Goal: Entertainment & Leisure: Browse casually

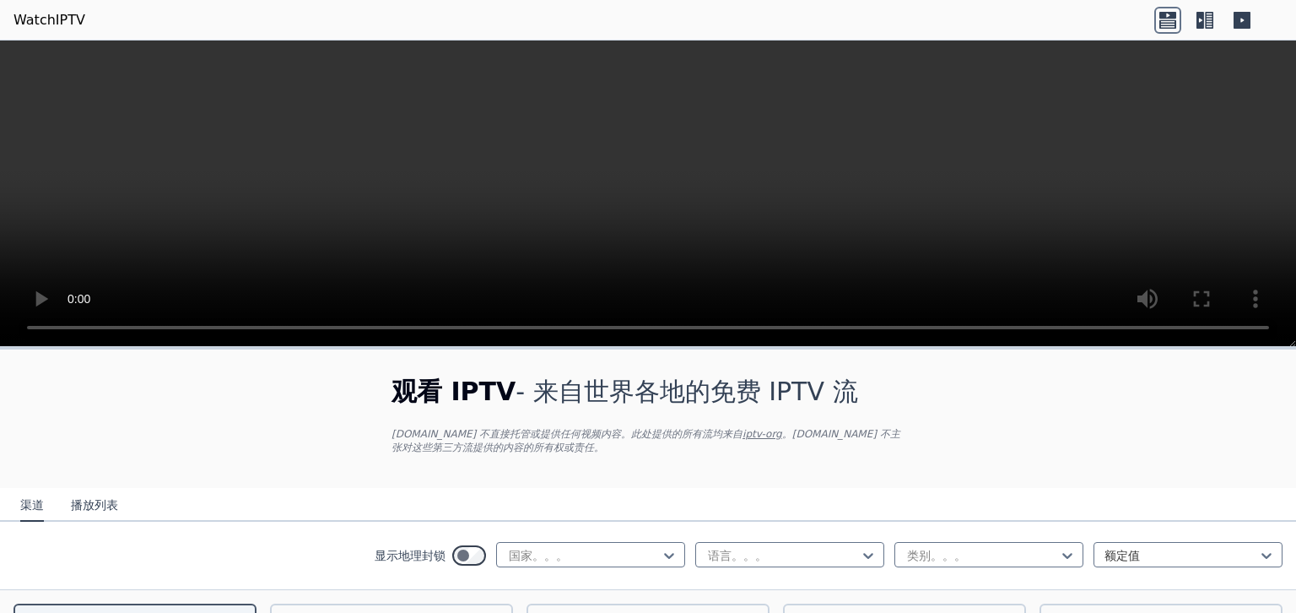
scroll to position [84, 0]
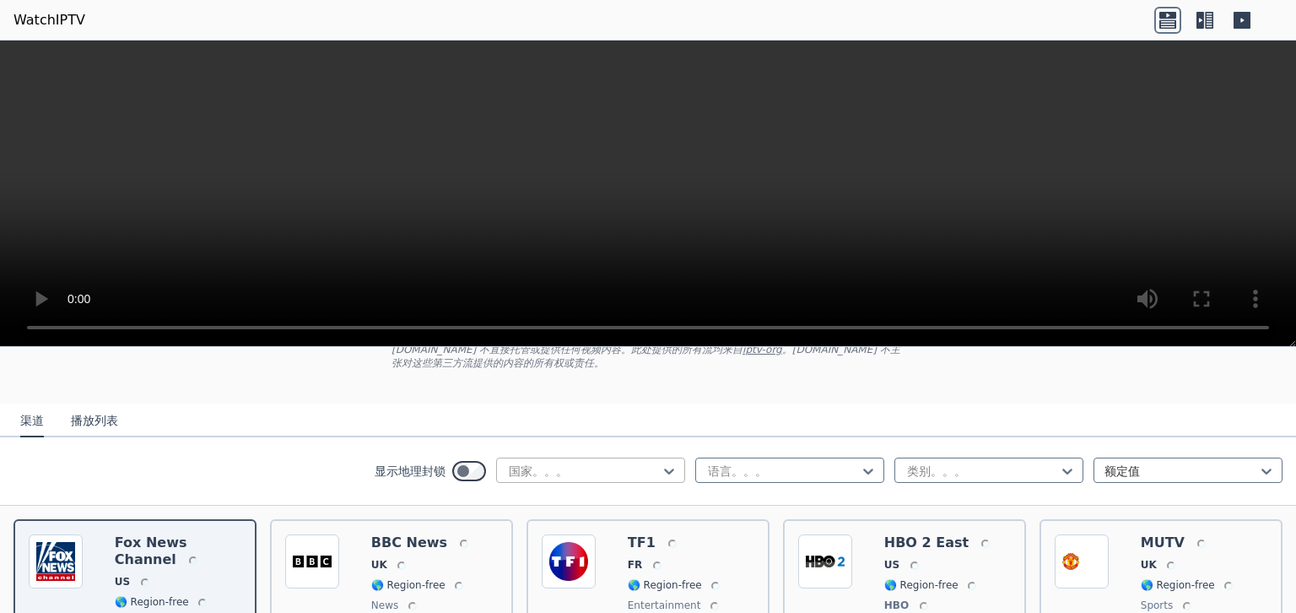
click at [523, 465] on div at bounding box center [584, 470] width 154 height 17
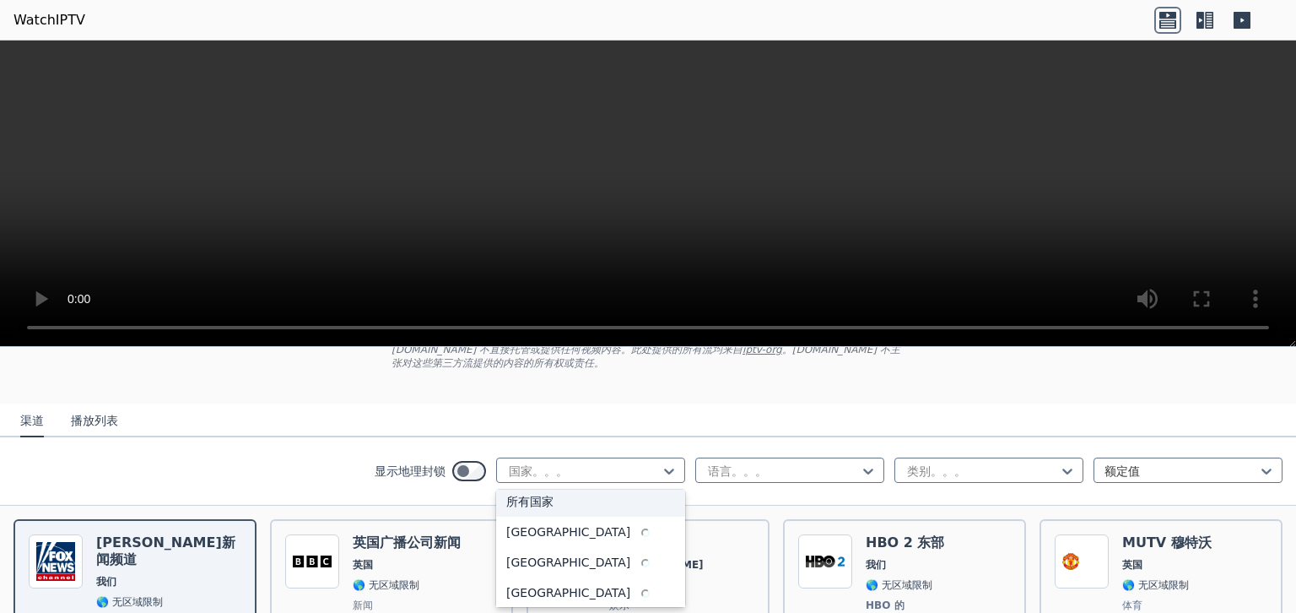
scroll to position [0, 0]
click at [284, 489] on div "显示地理封锁 206 results available. Use Up and Down to choose options, press Enter to…" at bounding box center [648, 471] width 1296 height 68
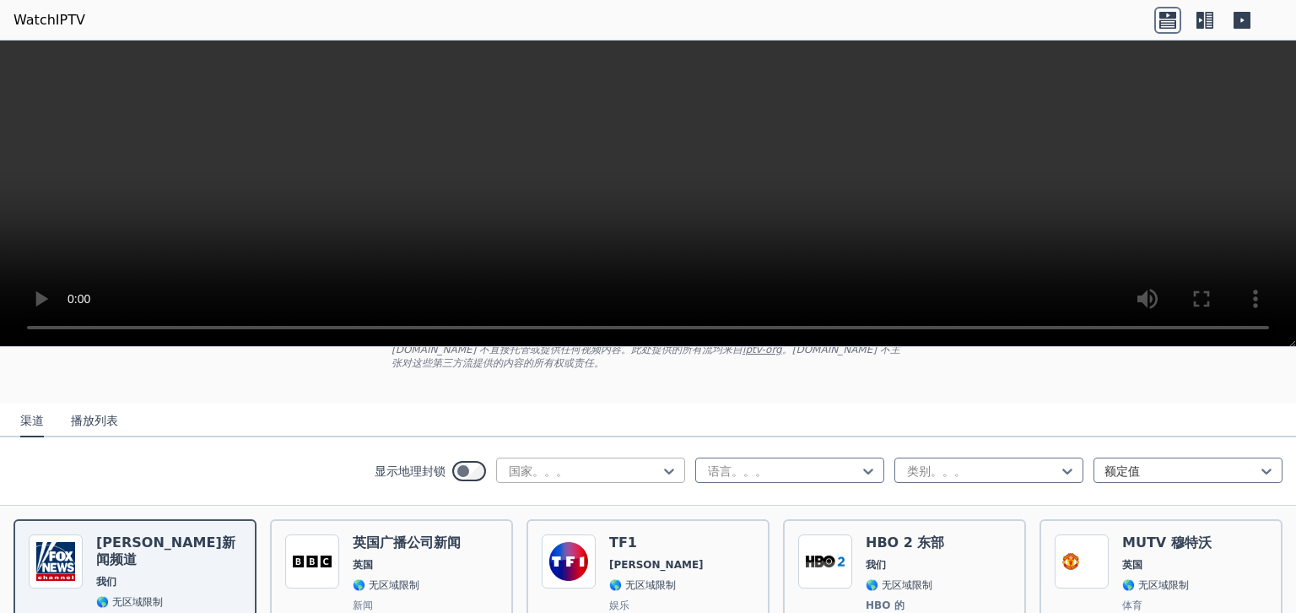
click at [529, 468] on div at bounding box center [584, 470] width 154 height 17
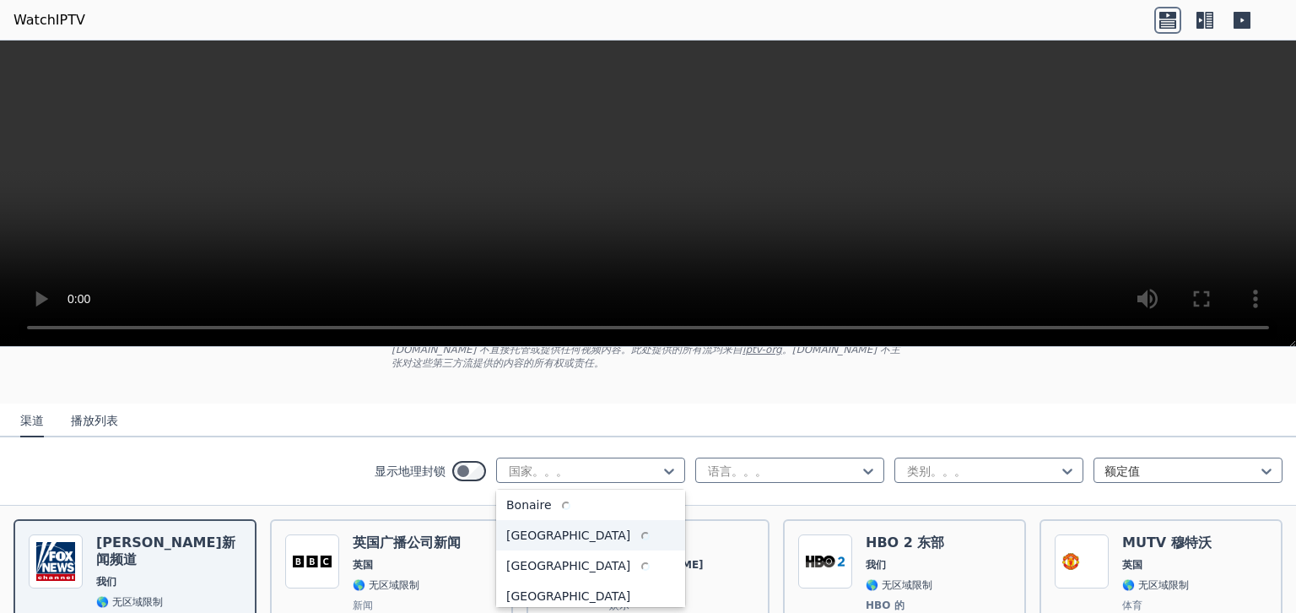
scroll to position [675, 0]
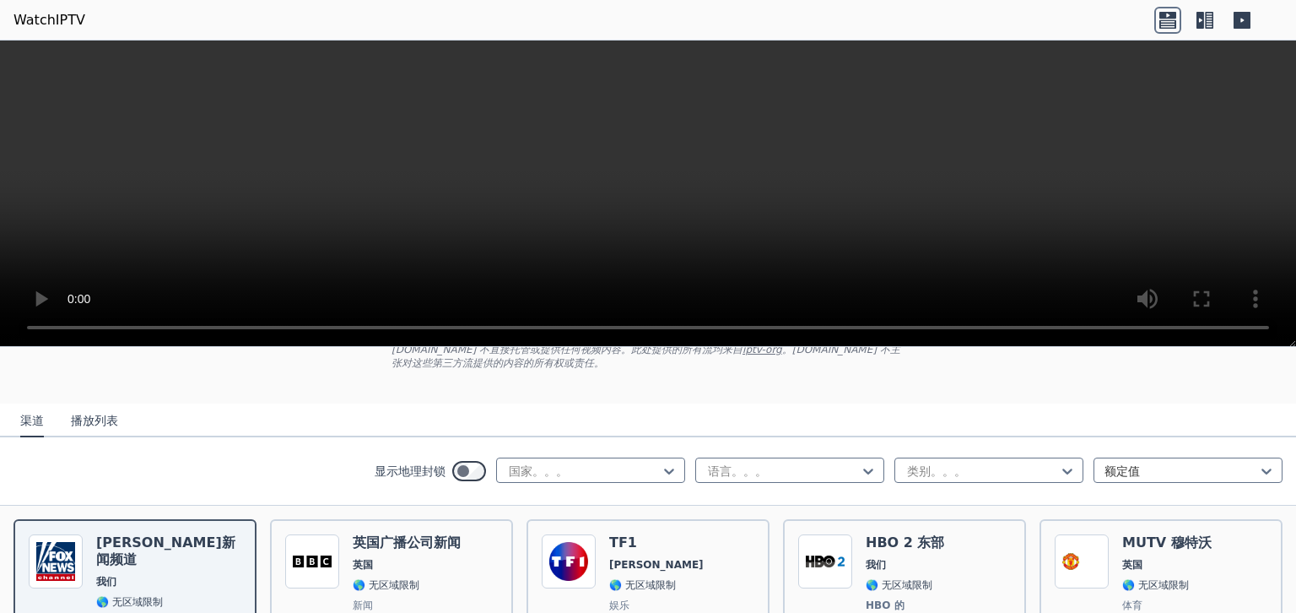
click at [301, 469] on div "显示地理封锁 国家。。。 语言。。。 类别。。。 额定值" at bounding box center [648, 471] width 1296 height 68
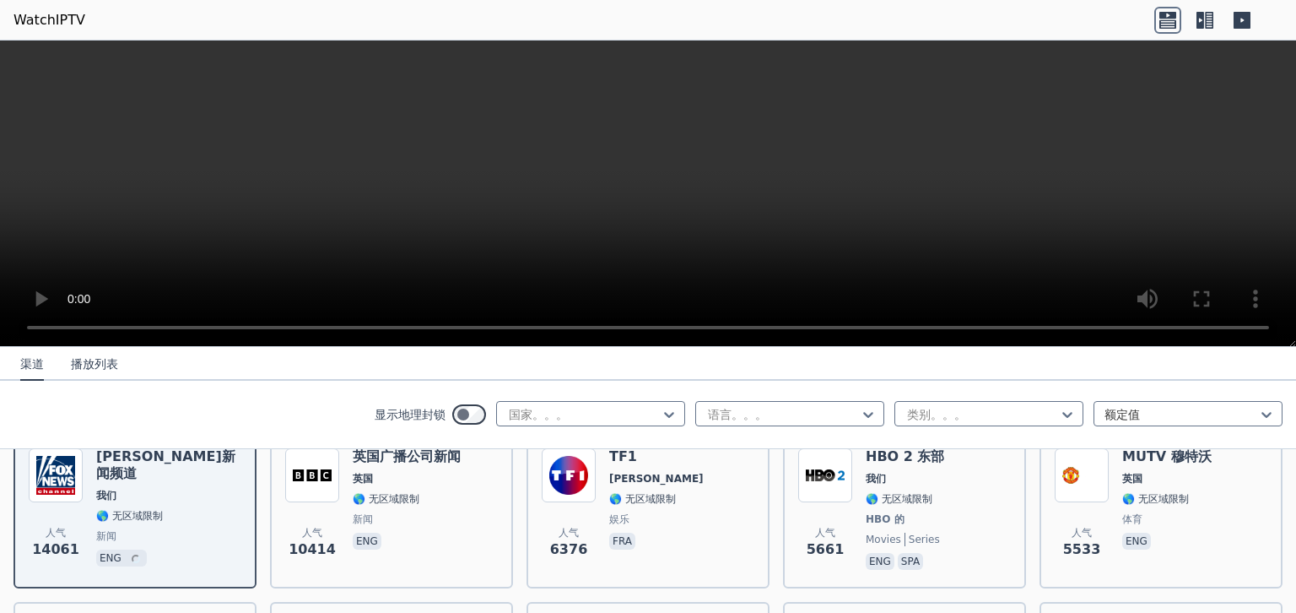
scroll to position [253, 0]
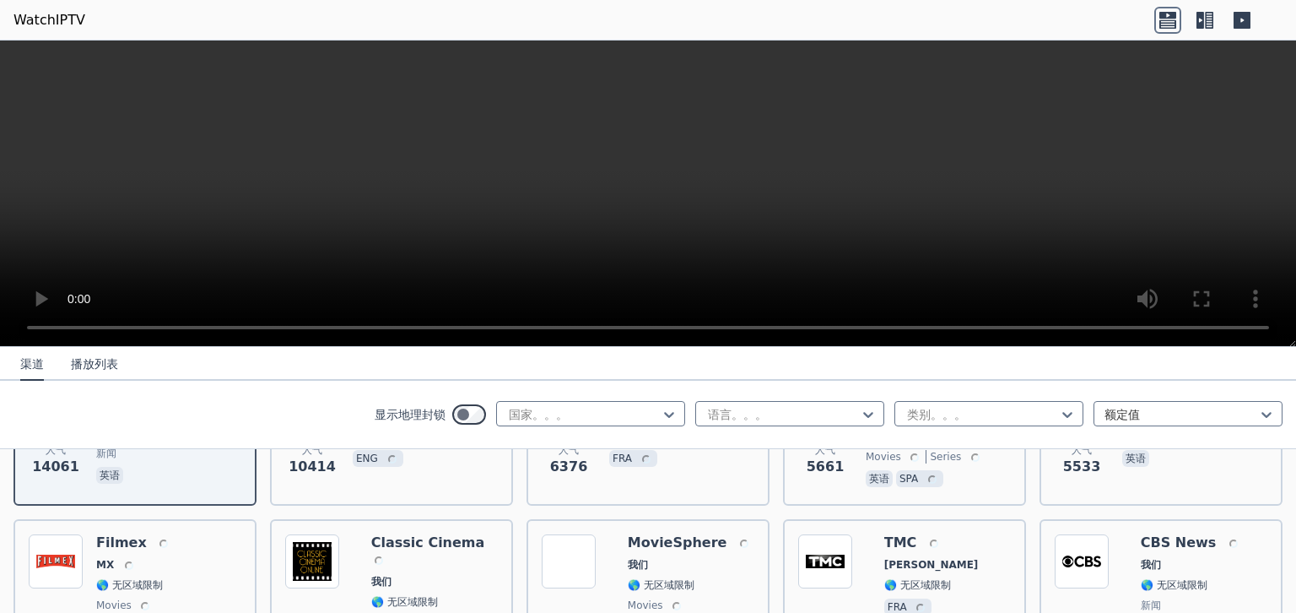
click at [89, 360] on font "播放列表" at bounding box center [94, 364] width 47 height 14
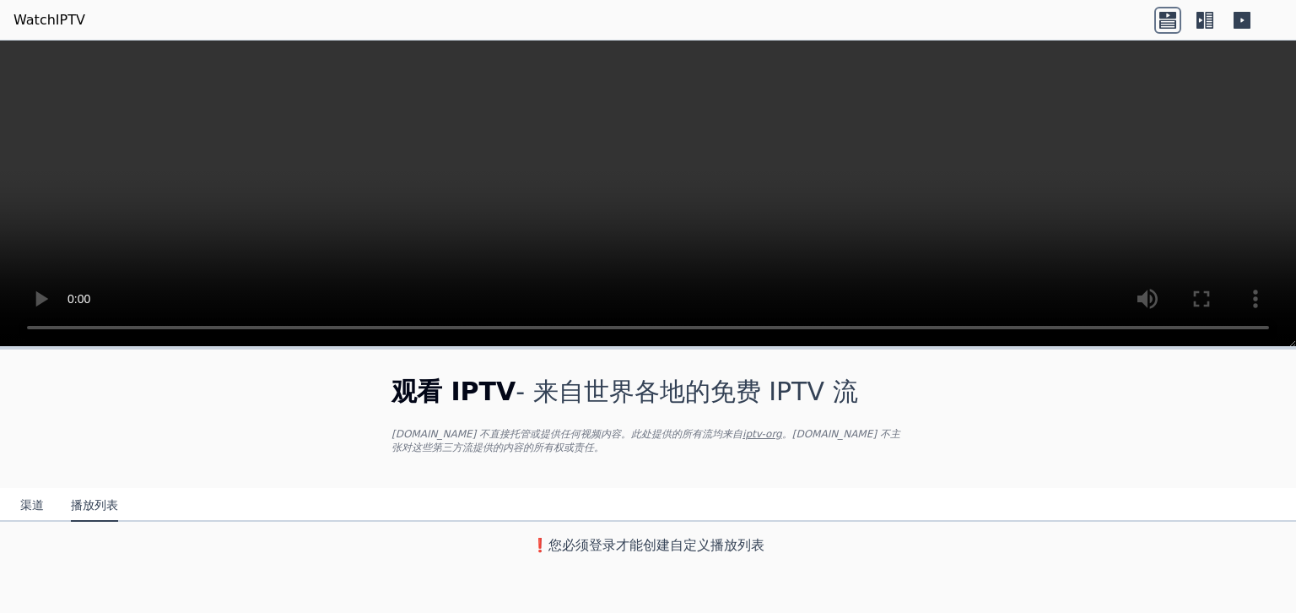
click at [28, 506] on font "渠道" at bounding box center [32, 505] width 24 height 14
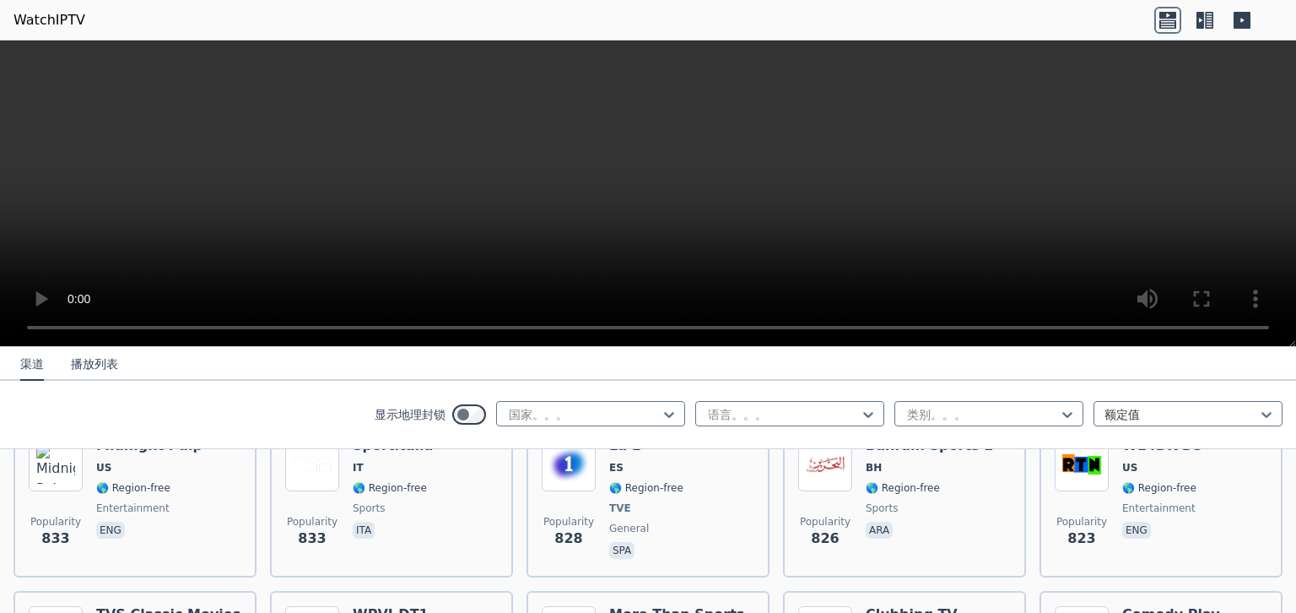
scroll to position [2713, 0]
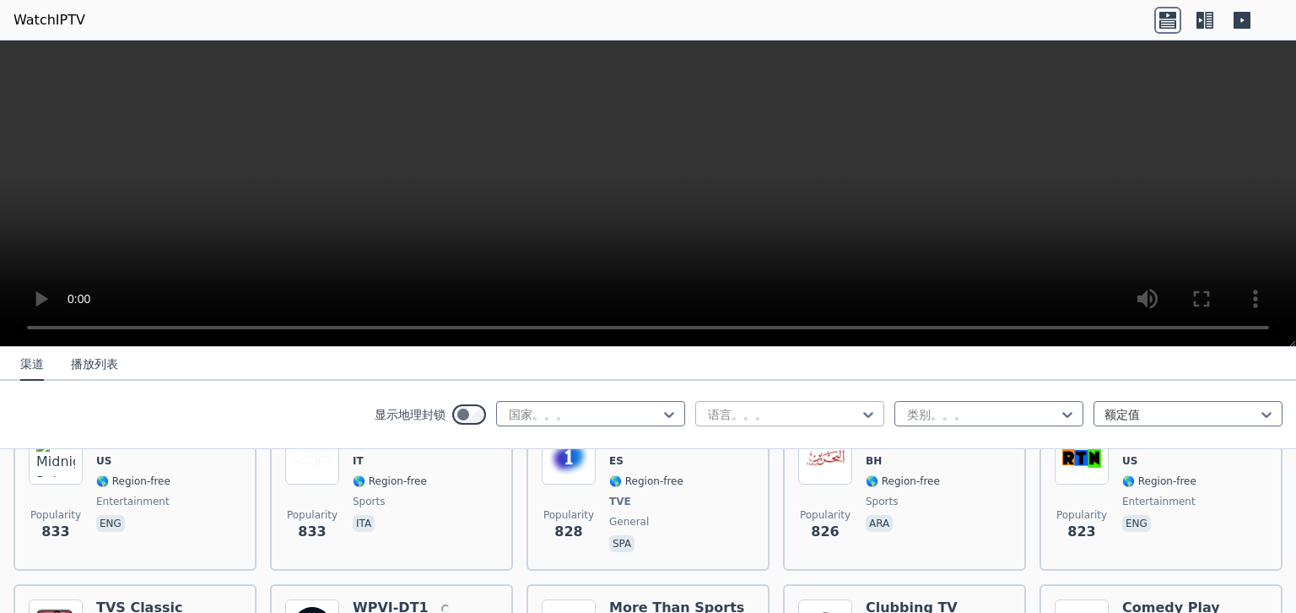
click at [742, 406] on div at bounding box center [783, 414] width 154 height 17
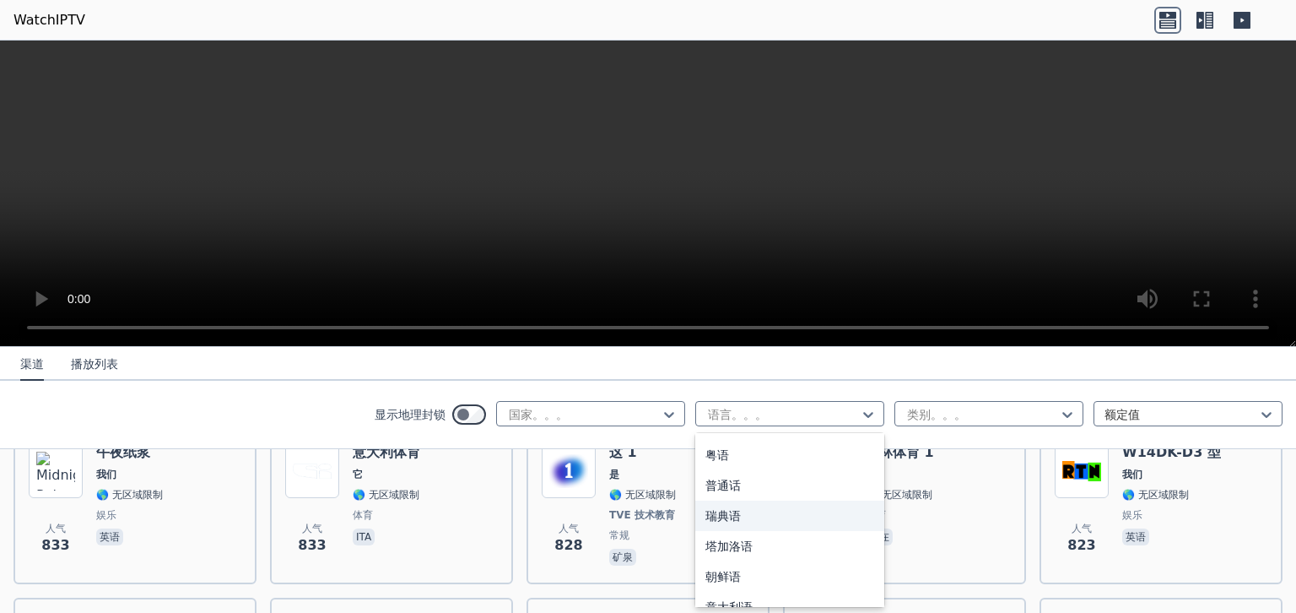
scroll to position [416, 0]
click at [736, 516] on div "普通话" at bounding box center [789, 521] width 189 height 30
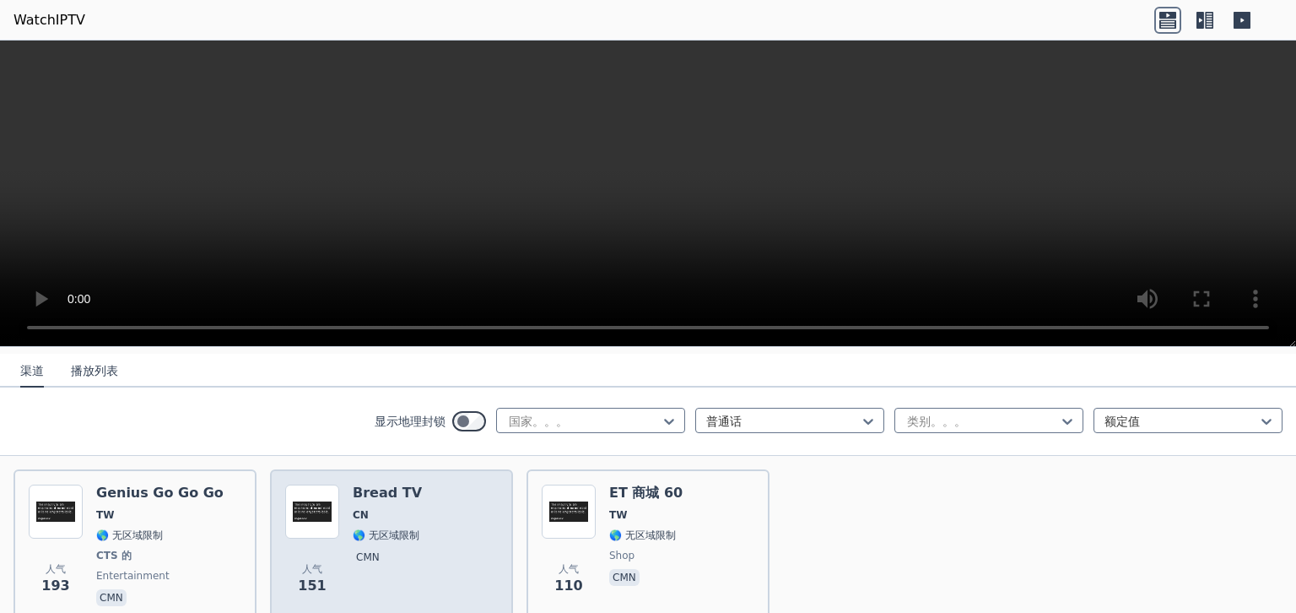
scroll to position [131, 0]
